Goal: Information Seeking & Learning: Learn about a topic

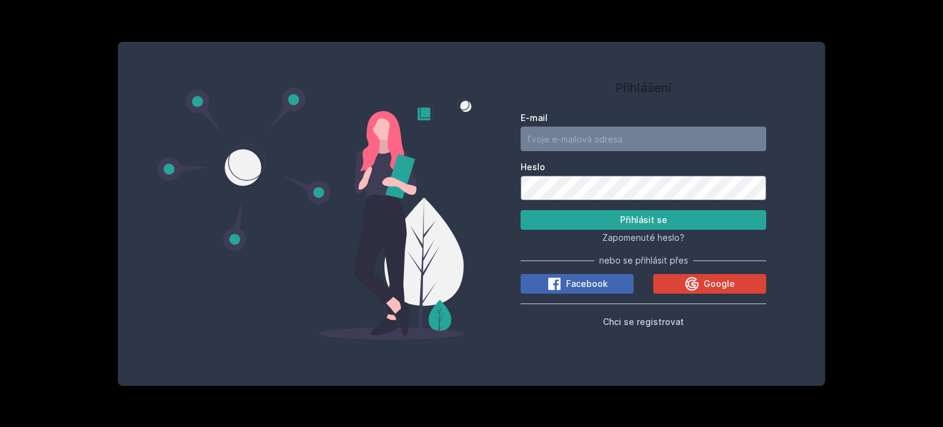
click at [475, 78] on button "Ne" at bounding box center [474, 79] width 44 height 31
click at [701, 286] on div "Google" at bounding box center [710, 283] width 50 height 15
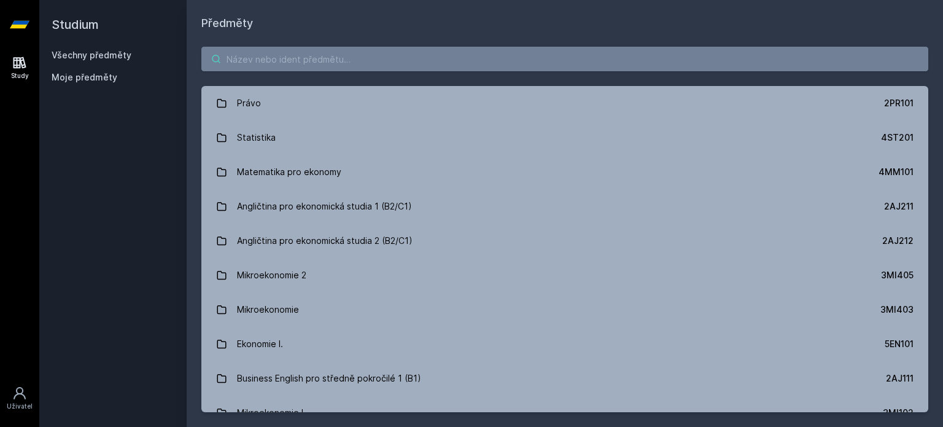
click at [438, 65] on input "search" at bounding box center [564, 59] width 727 height 25
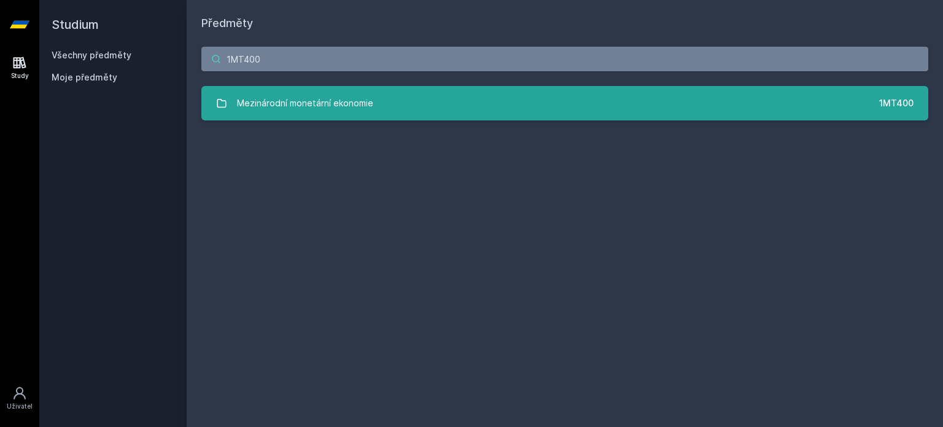
type input "1MT400"
click at [373, 109] on link "Mezinárodní monetární ekonomie 1MT400" at bounding box center [564, 103] width 727 height 34
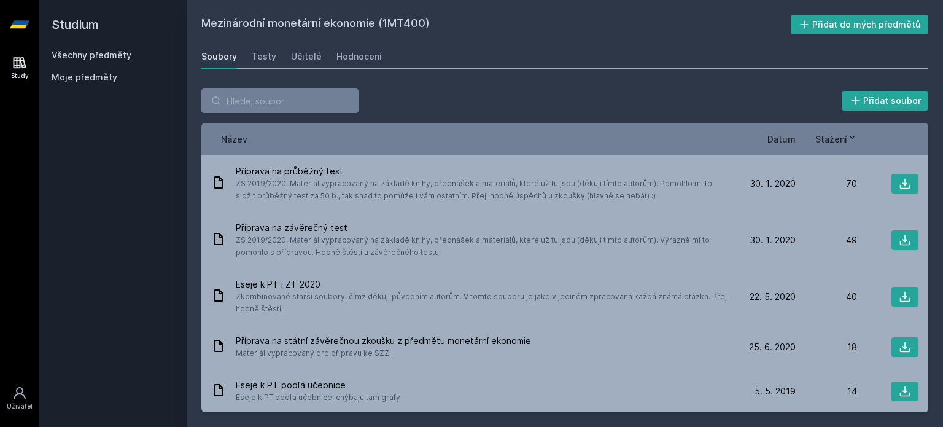
click at [783, 140] on span "Datum" at bounding box center [781, 139] width 28 height 13
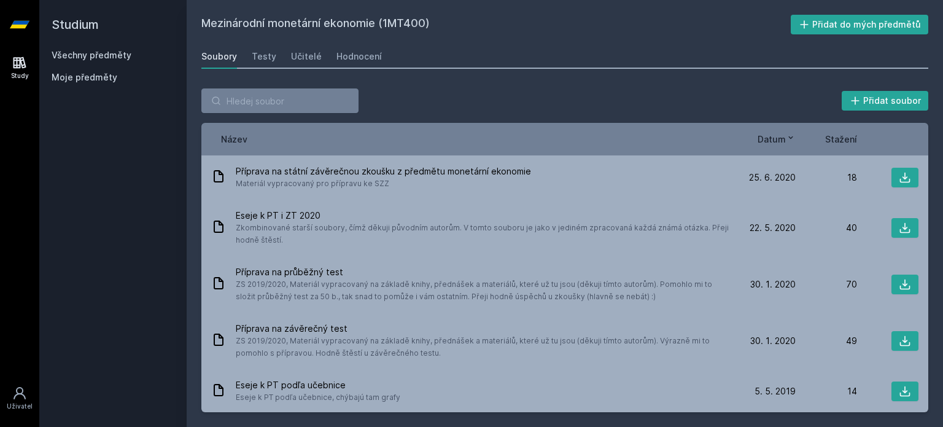
click at [783, 140] on span "Datum" at bounding box center [772, 139] width 28 height 13
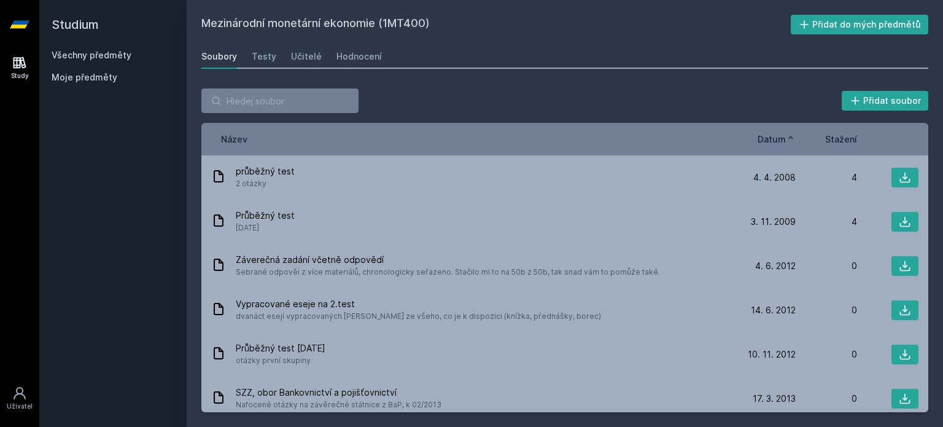
click at [783, 140] on span "Datum" at bounding box center [772, 139] width 28 height 13
